Goal: Information Seeking & Learning: Find specific page/section

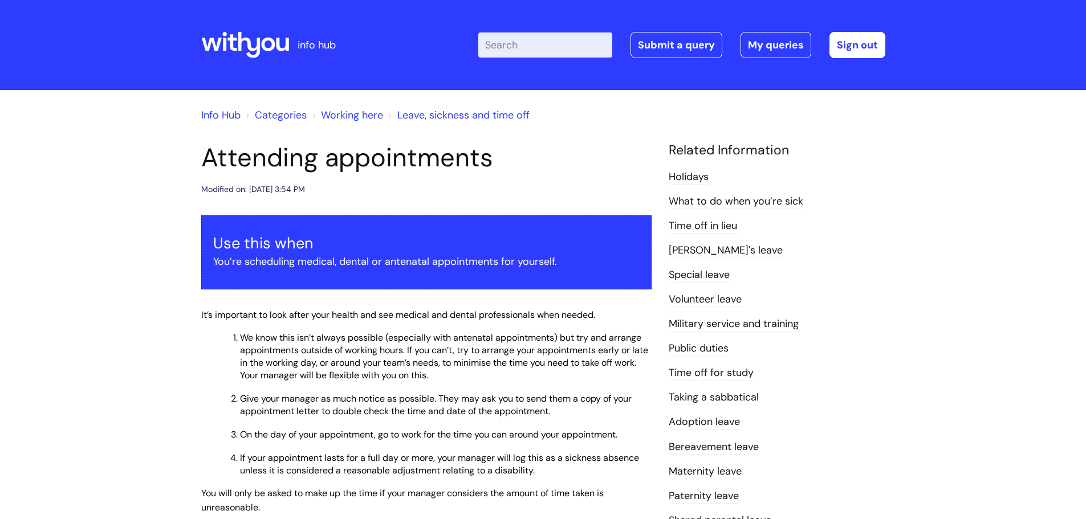
drag, startPoint x: 496, startPoint y: 49, endPoint x: 496, endPoint y: 41, distance: 8.0
click at [496, 47] on input "Enter your search term here..." at bounding box center [545, 44] width 134 height 25
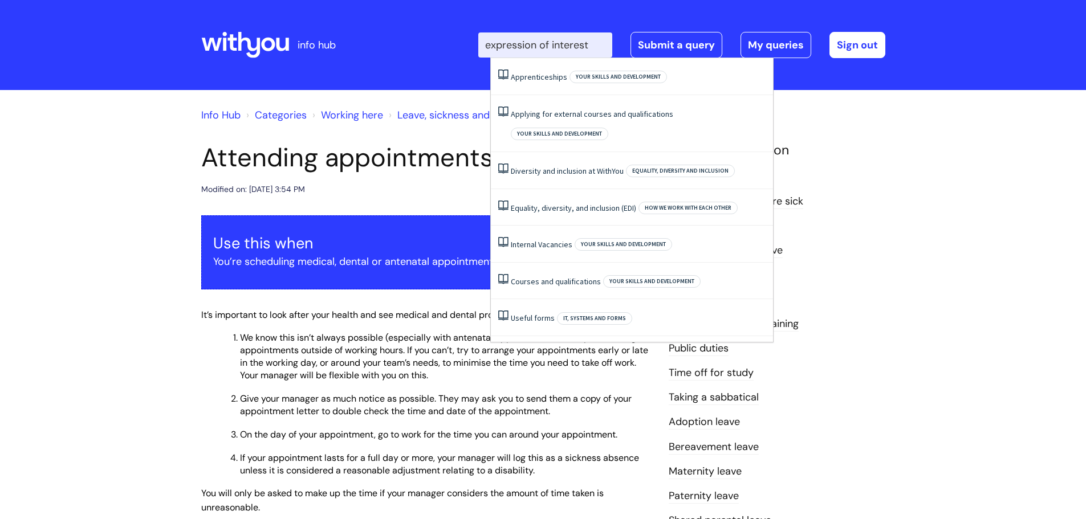
type input "expression of interest"
click button "Search" at bounding box center [0, 0] width 0 height 0
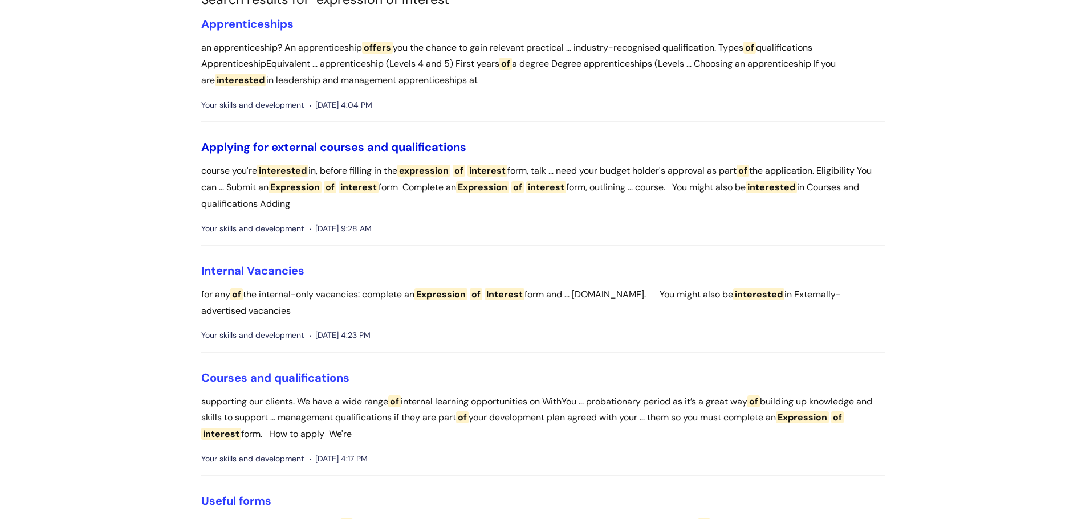
scroll to position [114, 0]
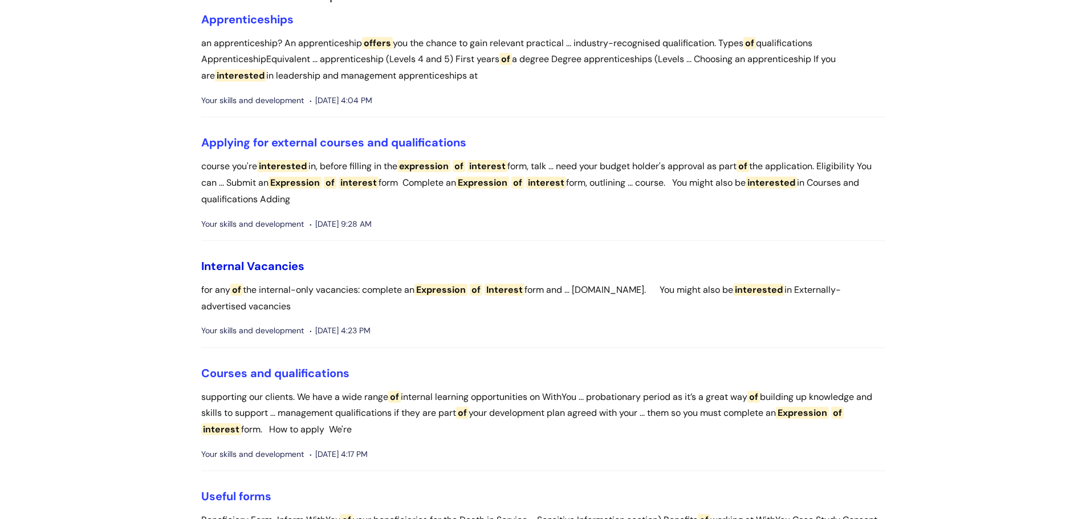
click at [230, 268] on link "Internal Vacancies" at bounding box center [252, 266] width 103 height 15
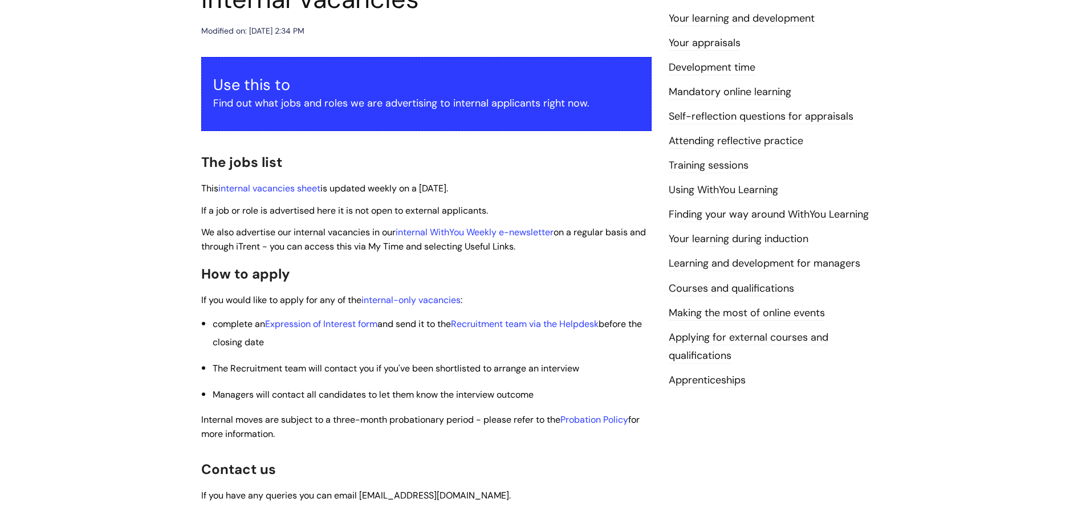
scroll to position [171, 0]
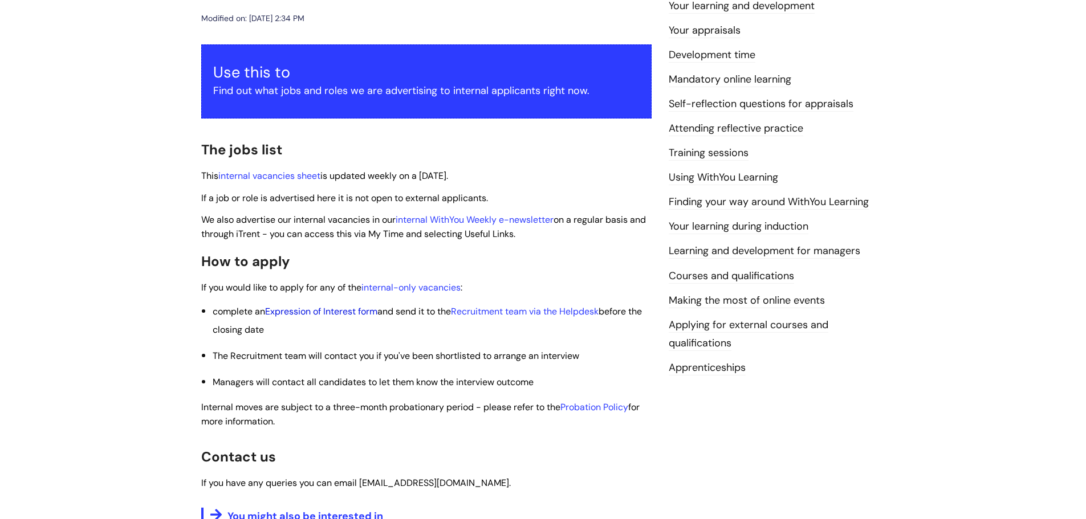
click at [330, 311] on link "Expression of Interest form" at bounding box center [321, 311] width 112 height 12
